Goal: Unclear

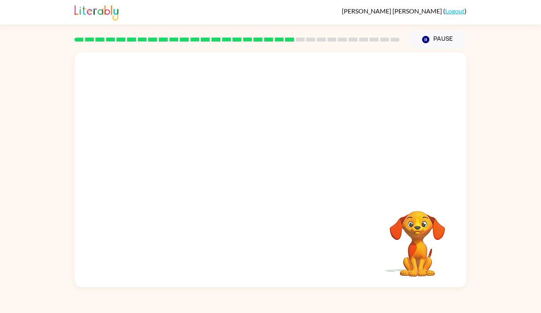
click at [276, 168] on video "Your browser must support playing .mp4 files to use Literably. Please try using…" at bounding box center [270, 123] width 392 height 142
click at [280, 179] on button "button" at bounding box center [270, 173] width 51 height 29
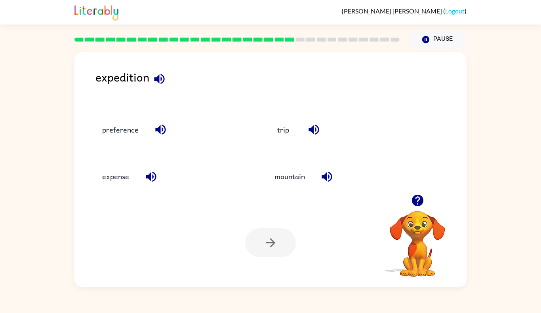
click at [302, 133] on div "trip" at bounding box center [343, 129] width 154 height 21
click at [290, 130] on button "trip" at bounding box center [282, 129] width 33 height 21
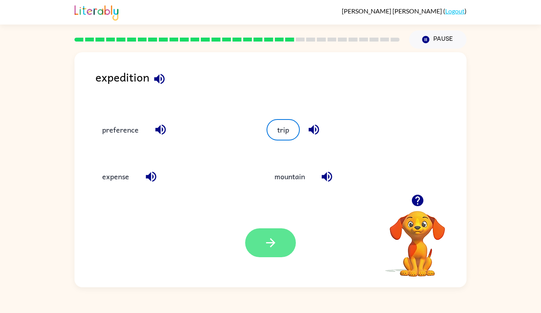
click at [264, 252] on button "button" at bounding box center [270, 242] width 51 height 29
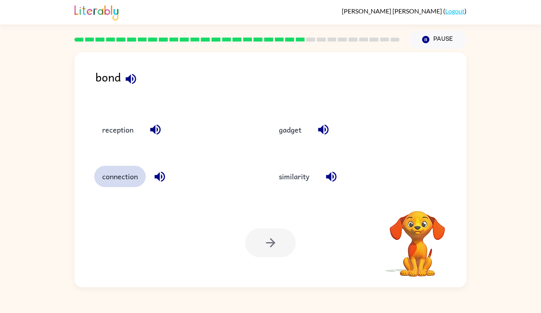
click at [126, 172] on button "connection" at bounding box center [119, 176] width 51 height 21
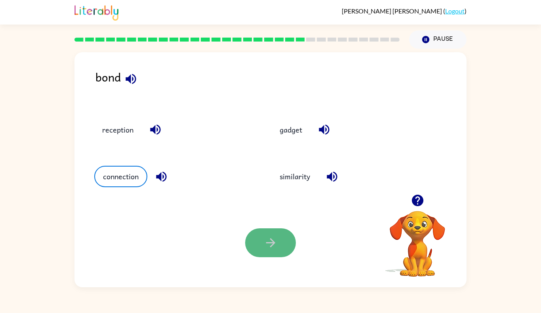
click at [255, 255] on button "button" at bounding box center [270, 242] width 51 height 29
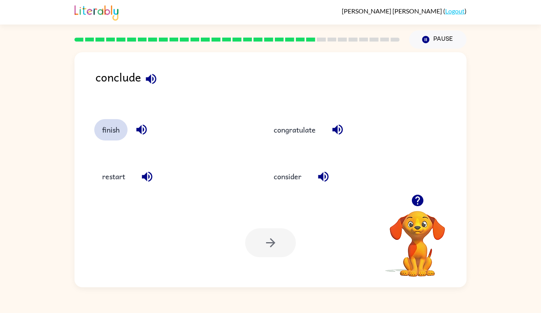
click at [104, 131] on button "finish" at bounding box center [110, 129] width 33 height 21
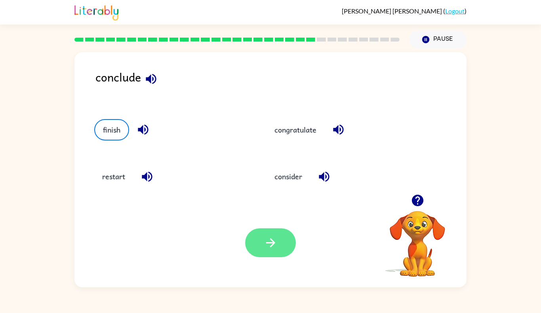
click at [258, 245] on button "button" at bounding box center [270, 242] width 51 height 29
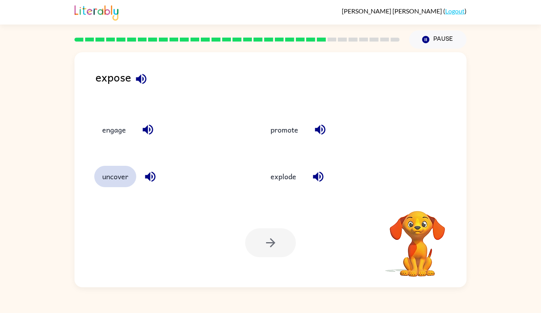
click at [121, 177] on button "uncover" at bounding box center [115, 176] width 42 height 21
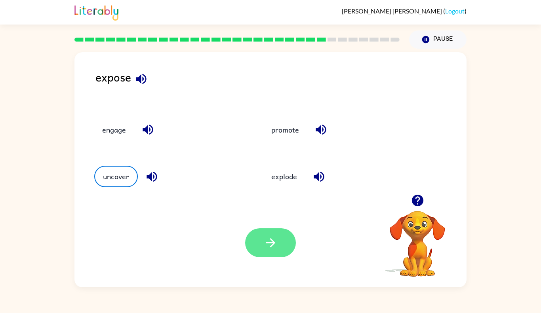
click at [266, 239] on icon "button" at bounding box center [271, 243] width 14 height 14
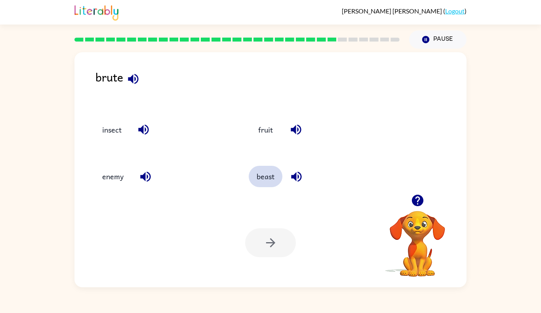
click at [262, 175] on button "beast" at bounding box center [266, 176] width 34 height 21
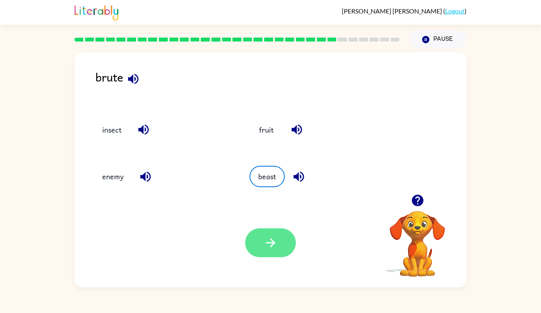
click at [281, 243] on button "button" at bounding box center [270, 242] width 51 height 29
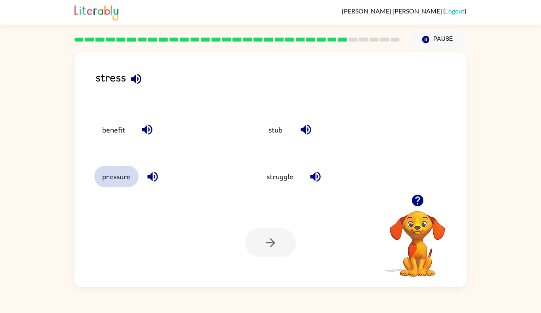
click at [118, 178] on button "pressure" at bounding box center [116, 176] width 44 height 21
click at [281, 243] on button "button" at bounding box center [270, 242] width 51 height 29
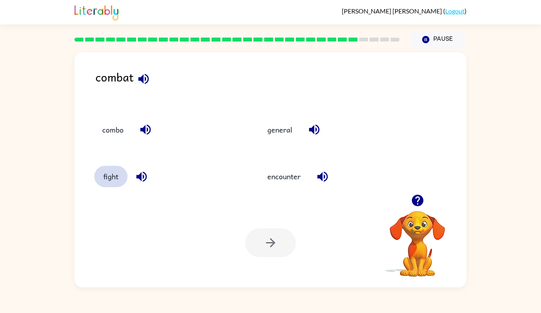
click at [110, 180] on button "fight" at bounding box center [110, 176] width 33 height 21
click at [281, 243] on button "button" at bounding box center [270, 242] width 51 height 29
click at [113, 182] on button "other" at bounding box center [111, 176] width 34 height 21
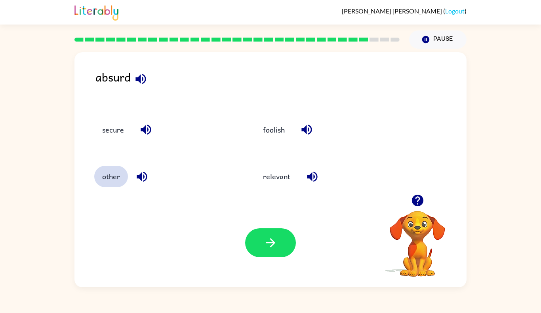
click at [281, 243] on button "button" at bounding box center [270, 242] width 51 height 29
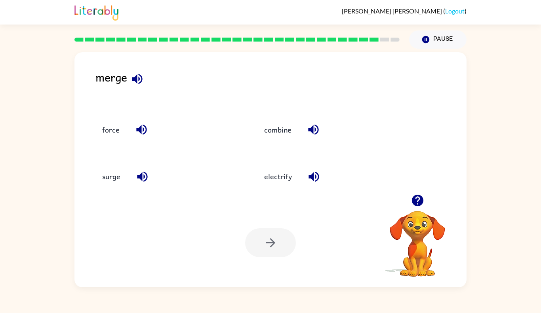
click at [279, 241] on div at bounding box center [270, 242] width 51 height 29
click at [283, 138] on button "combine" at bounding box center [277, 129] width 43 height 21
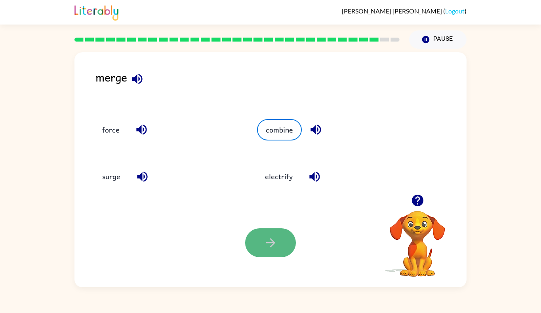
click at [277, 242] on icon "button" at bounding box center [271, 243] width 14 height 14
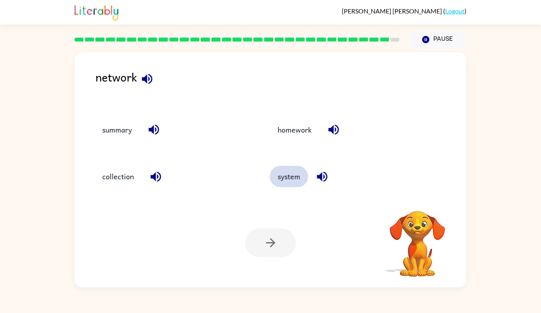
click at [285, 178] on button "system" at bounding box center [289, 176] width 38 height 21
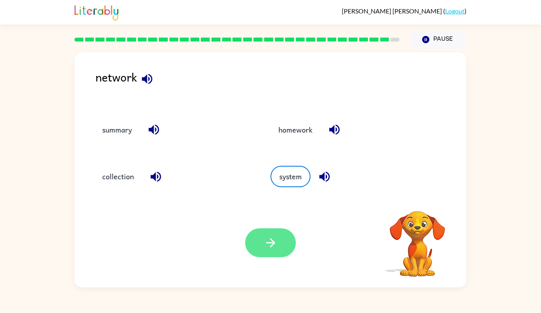
click at [265, 243] on icon "button" at bounding box center [271, 243] width 14 height 14
